Goal: Task Accomplishment & Management: Manage account settings

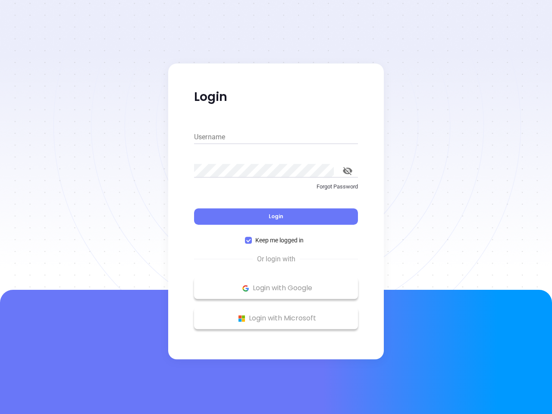
click at [276, 207] on div "Login" at bounding box center [276, 211] width 164 height 27
click at [276, 137] on input "Username" at bounding box center [276, 137] width 164 height 14
click at [348, 171] on icon "toggle password visibility" at bounding box center [347, 171] width 9 height 8
click at [276, 217] on span "Login" at bounding box center [276, 216] width 15 height 7
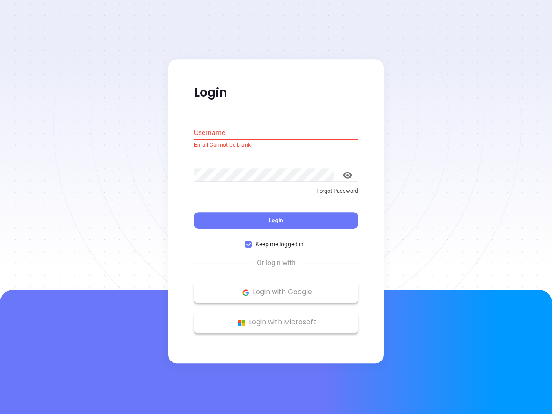
click at [276, 240] on span "Keep me logged in" at bounding box center [279, 244] width 55 height 9
click at [252, 241] on input "Keep me logged in" at bounding box center [248, 244] width 7 height 7
checkbox input "false"
click at [276, 288] on p "Login with Google" at bounding box center [275, 292] width 155 height 13
click at [276, 318] on p "Login with Microsoft" at bounding box center [275, 322] width 155 height 13
